Goal: Navigation & Orientation: Find specific page/section

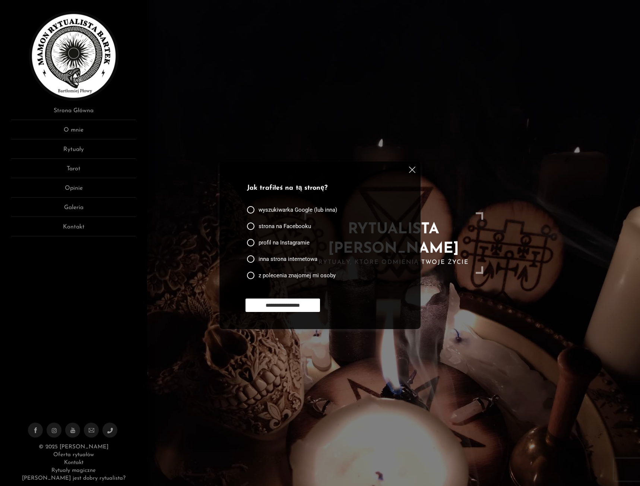
click at [418, 165] on div "**********" at bounding box center [319, 245] width 201 height 168
click at [412, 168] on img at bounding box center [412, 169] width 6 height 6
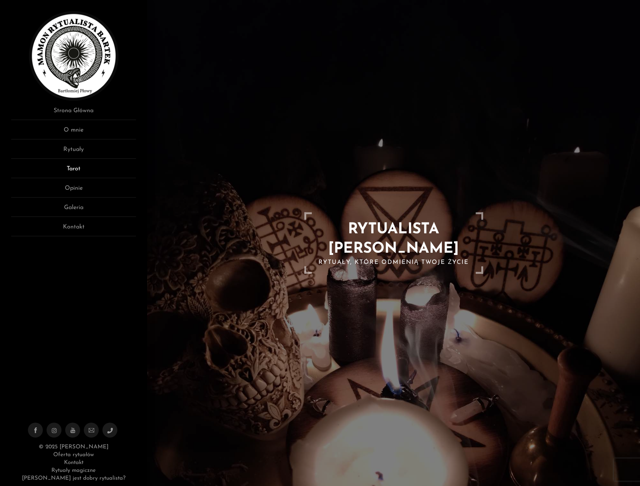
click at [73, 165] on link "Tarot" at bounding box center [73, 171] width 125 height 14
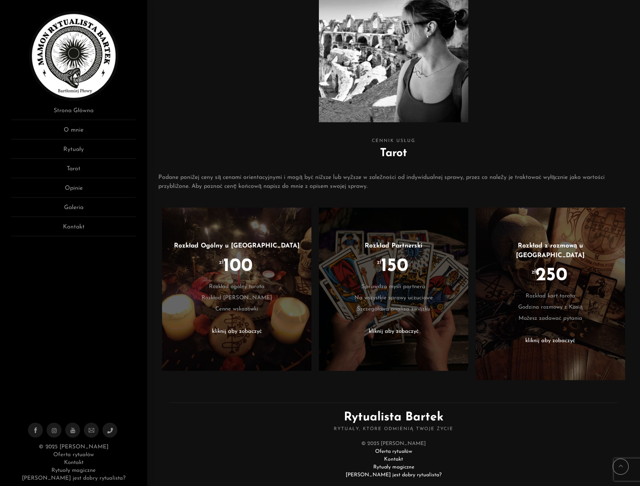
scroll to position [146, 0]
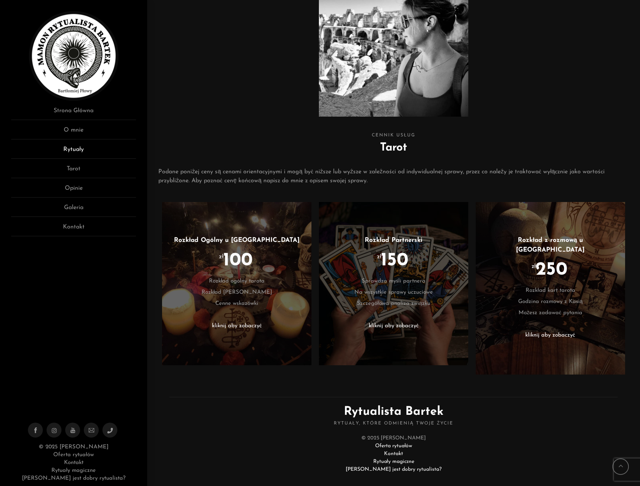
click at [82, 150] on link "Rytuały" at bounding box center [73, 152] width 125 height 14
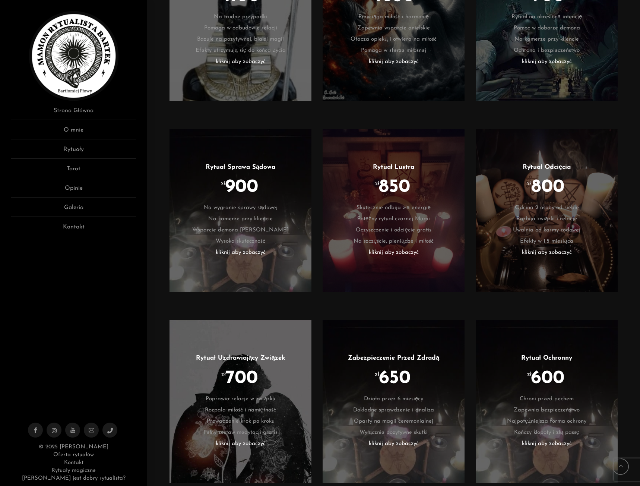
scroll to position [1117, 0]
